Goal: Task Accomplishment & Management: Use online tool/utility

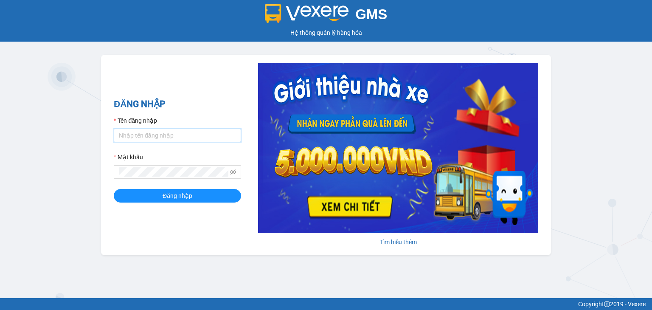
click at [234, 133] on input "Tên đăng nhập" at bounding box center [177, 136] width 127 height 14
type input "h"
type input "thiennhan.huynhgia"
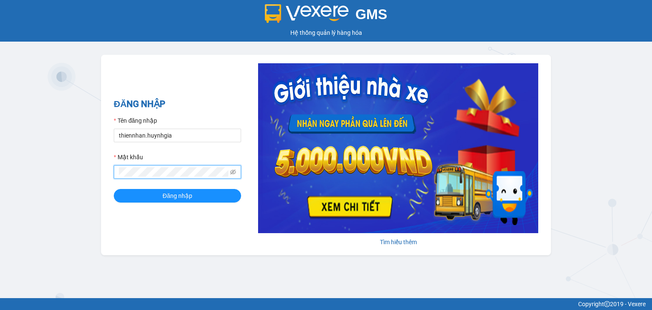
click at [114, 189] on button "Đăng nhập" at bounding box center [177, 196] width 127 height 14
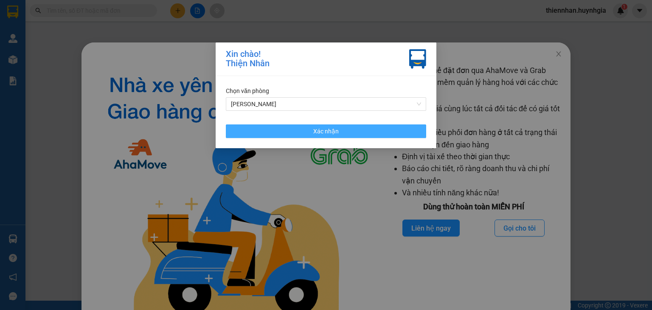
click at [273, 128] on button "Xác nhận" at bounding box center [326, 131] width 200 height 14
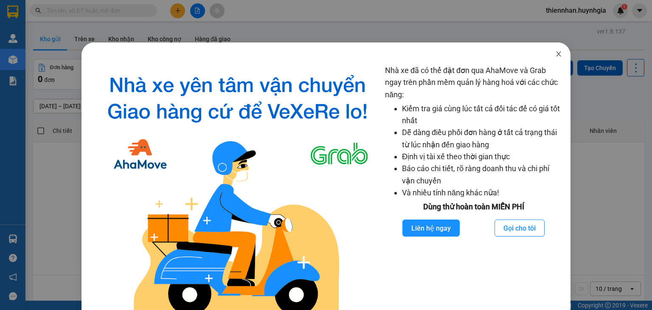
click at [556, 56] on icon "close" at bounding box center [559, 54] width 7 height 7
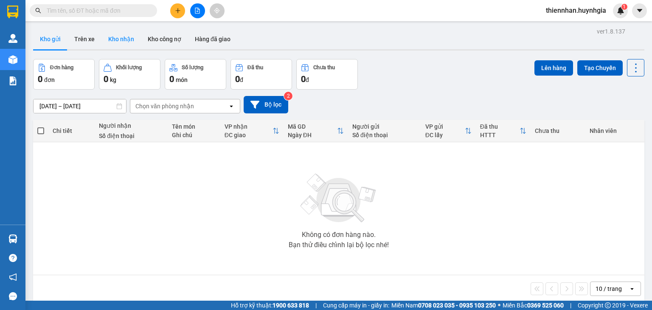
click at [126, 36] on button "Kho nhận" at bounding box center [121, 39] width 39 height 20
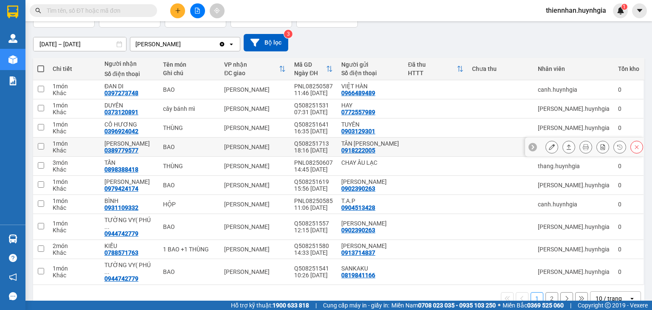
scroll to position [66, 0]
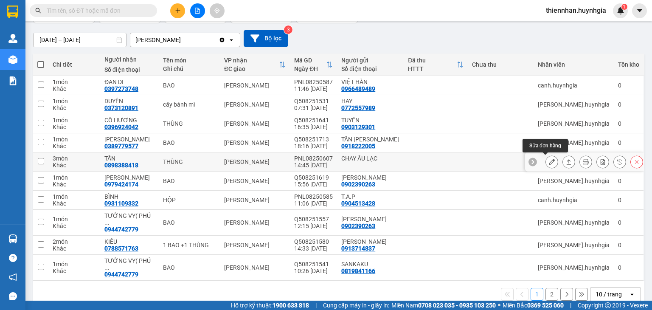
click at [549, 161] on icon at bounding box center [552, 162] width 6 height 6
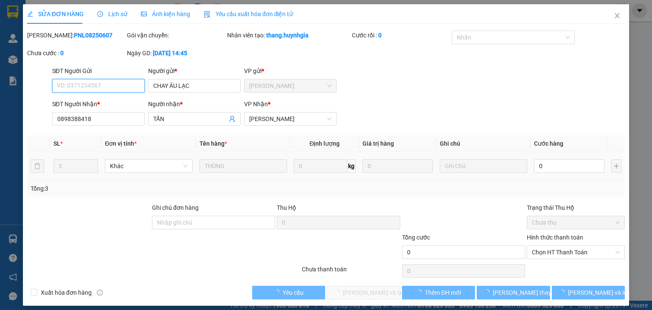
type input "CHAY ÂU LẠC"
type input "0898388418"
type input "TẤN"
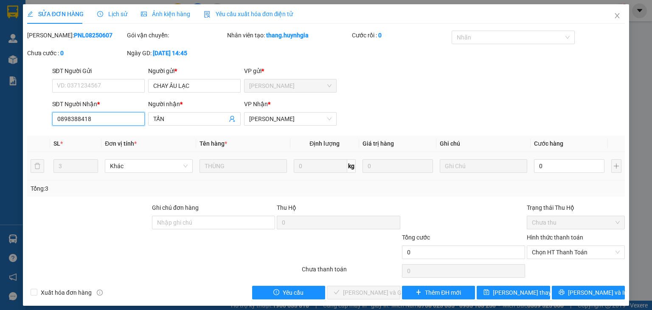
click at [100, 116] on input "0898388418" at bounding box center [98, 119] width 93 height 14
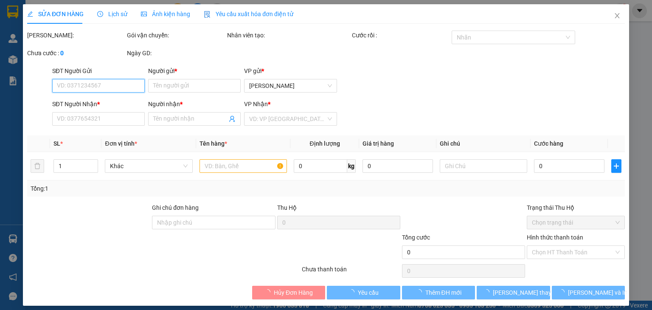
type input "CHAY ÂU LẠC"
type input "0898388418"
type input "TẤN"
type input "210.000"
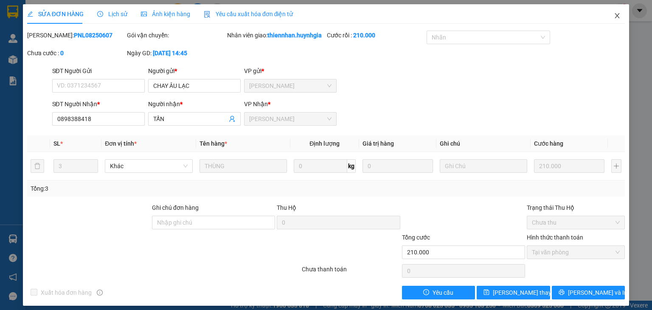
click at [614, 16] on icon "close" at bounding box center [617, 15] width 7 height 7
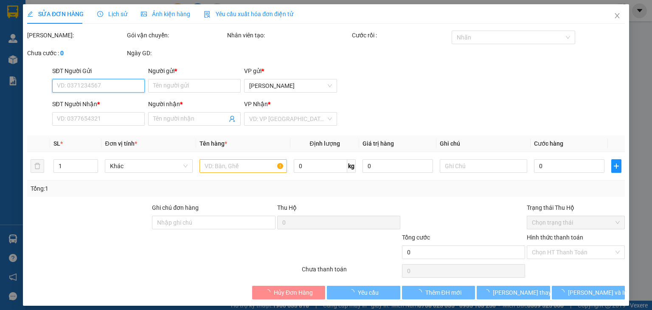
type input "CHAY ÂU LẠC"
type input "0898388418"
type input "TẤN"
type input "210.000"
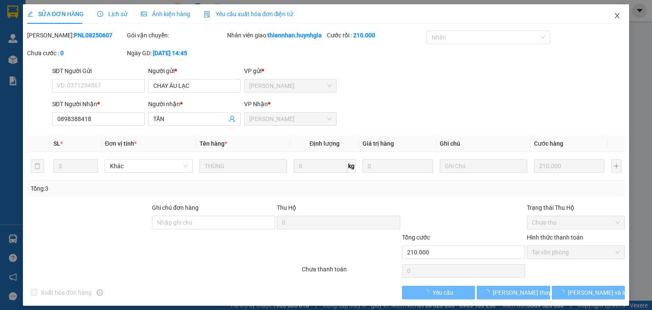
click at [614, 17] on icon "close" at bounding box center [617, 15] width 7 height 7
